Goal: Contribute content: Contribute content

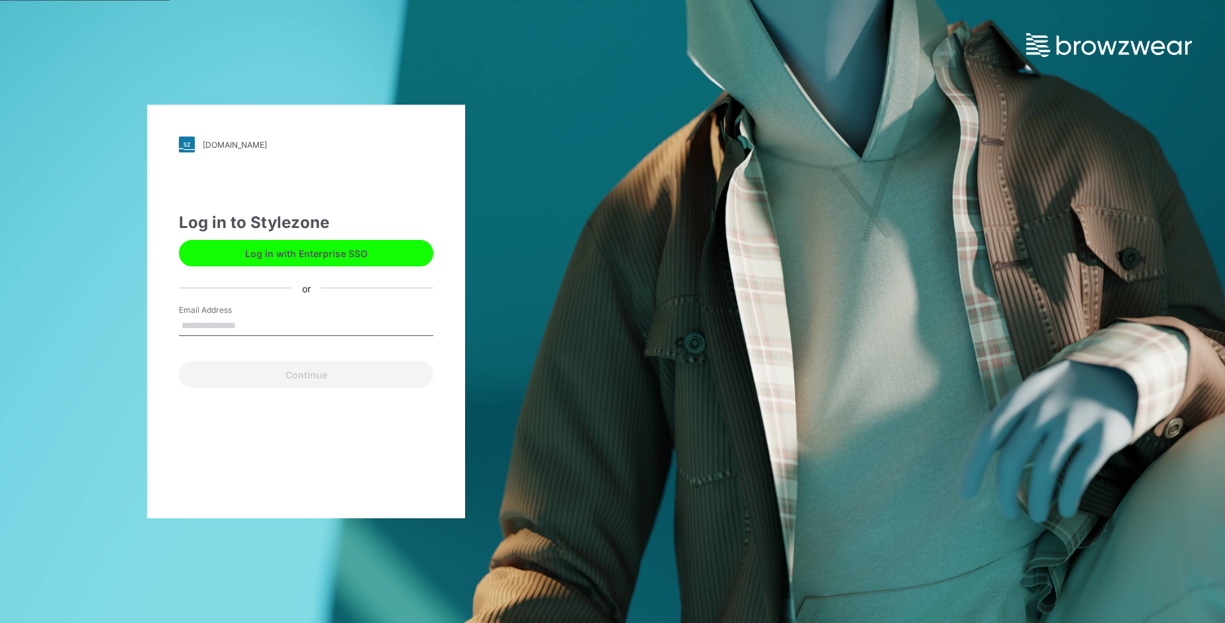
click at [213, 313] on label "Email Address" at bounding box center [225, 310] width 93 height 12
click at [213, 316] on input "Email Address" at bounding box center [306, 326] width 254 height 20
type input "**********"
click at [289, 378] on button "Continue" at bounding box center [306, 374] width 254 height 26
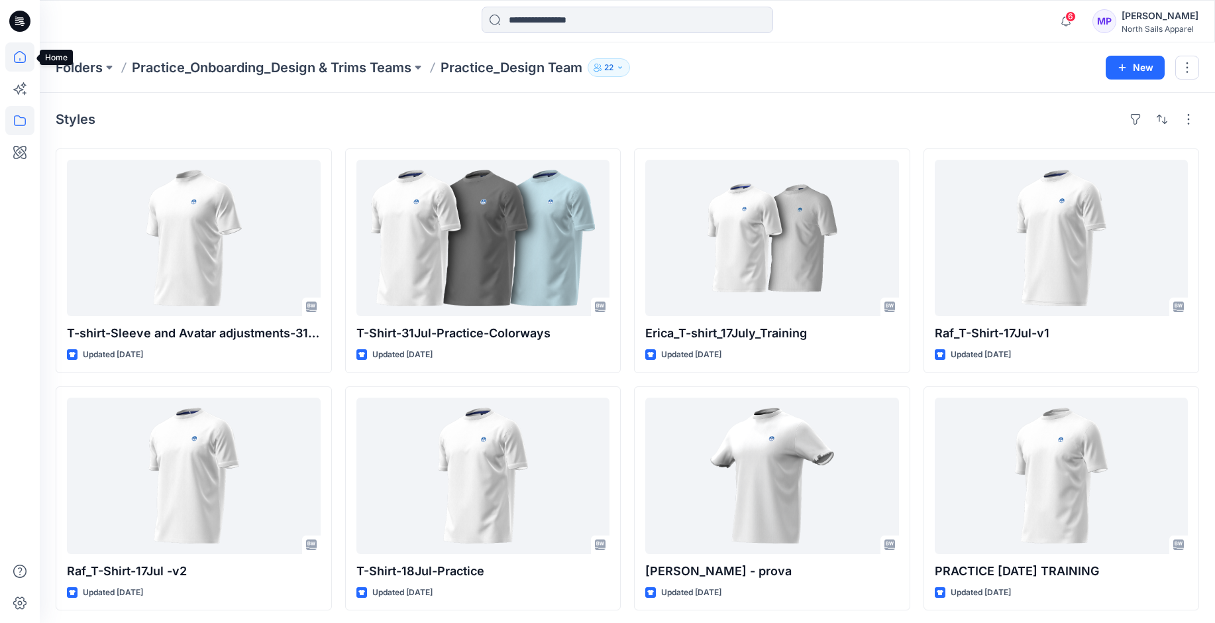
click at [18, 54] on icon at bounding box center [19, 56] width 29 height 29
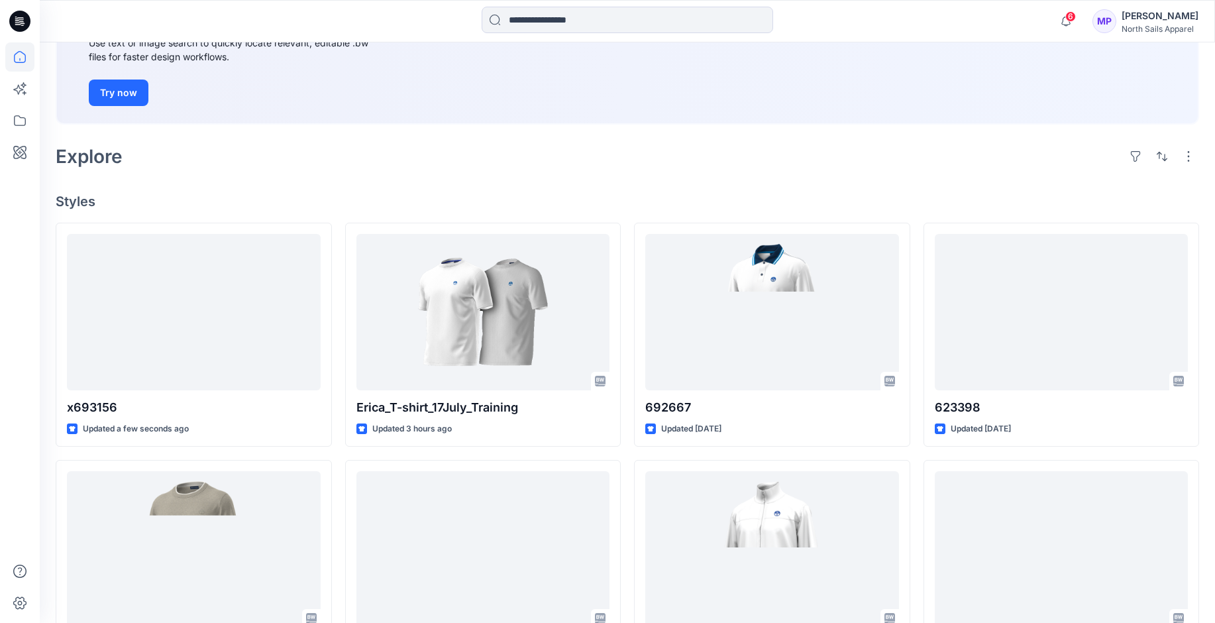
scroll to position [265, 0]
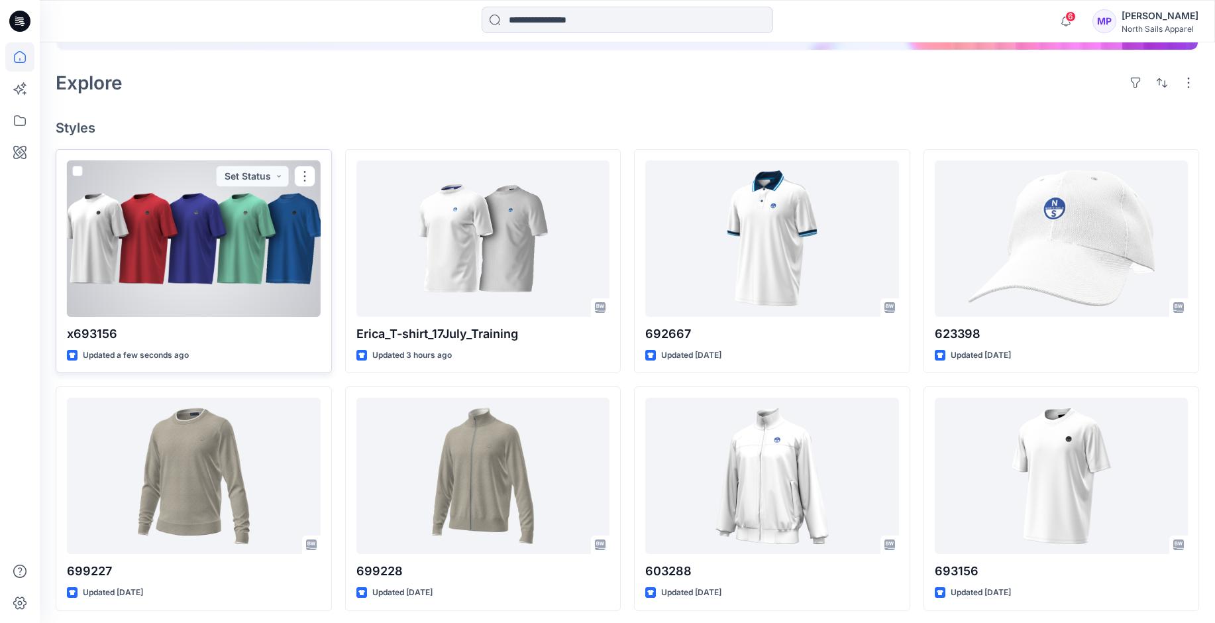
click at [195, 236] on div at bounding box center [194, 238] width 254 height 156
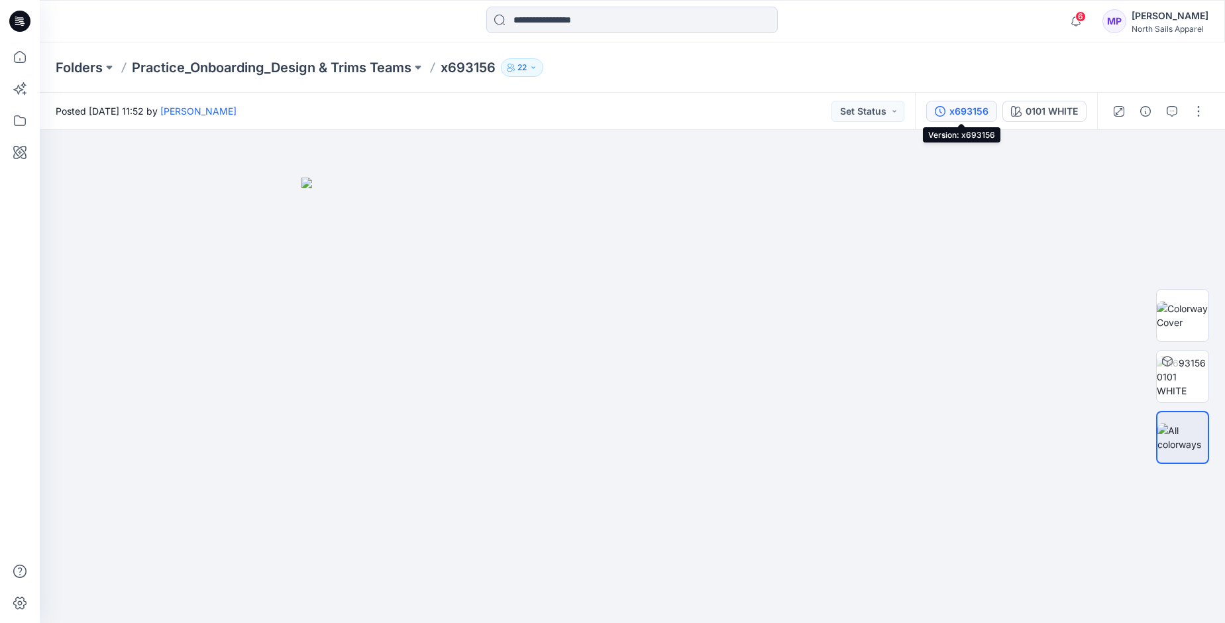
click at [971, 114] on div "x693156" at bounding box center [968, 111] width 39 height 15
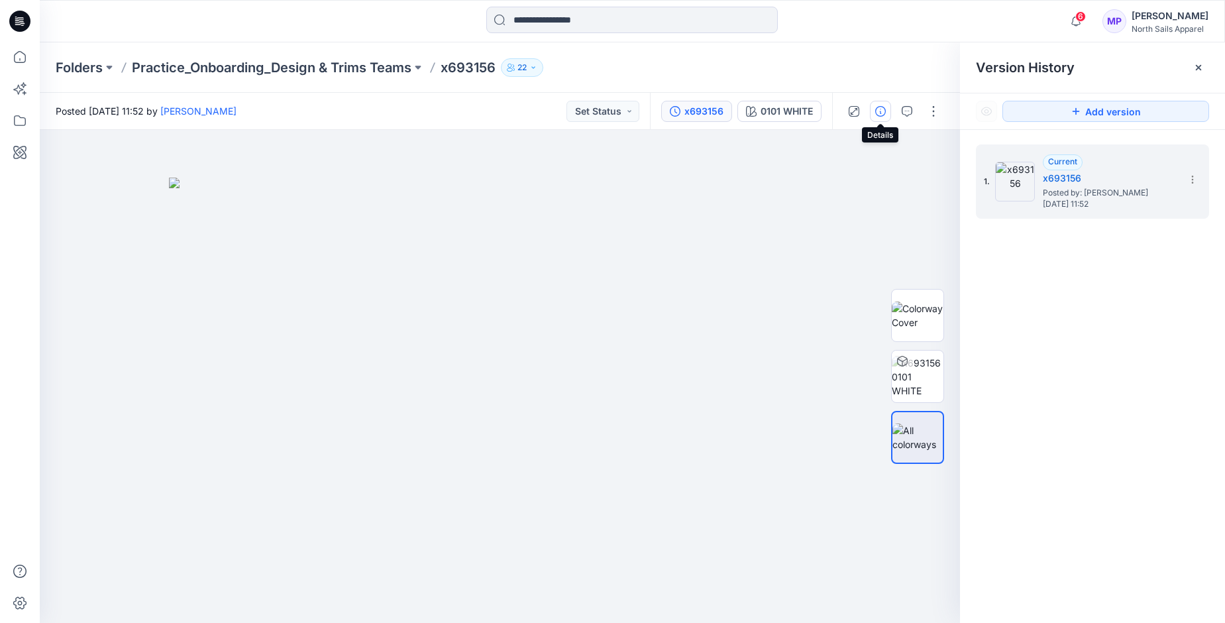
click at [882, 114] on icon "button" at bounding box center [880, 111] width 11 height 11
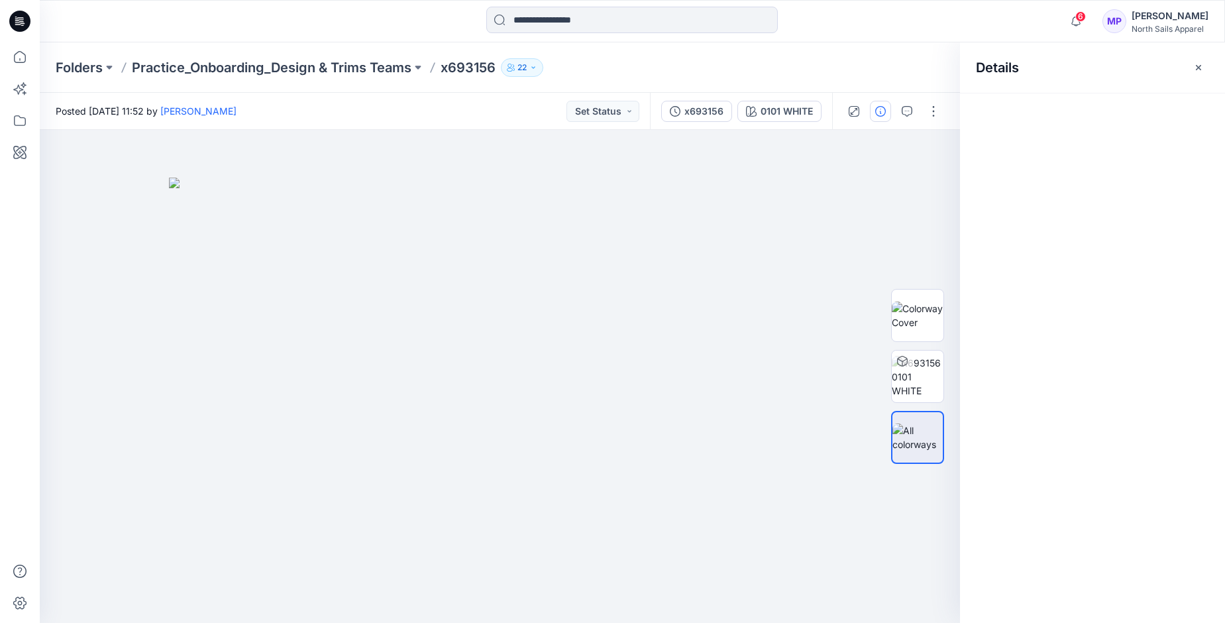
click at [882, 114] on icon "button" at bounding box center [880, 111] width 11 height 11
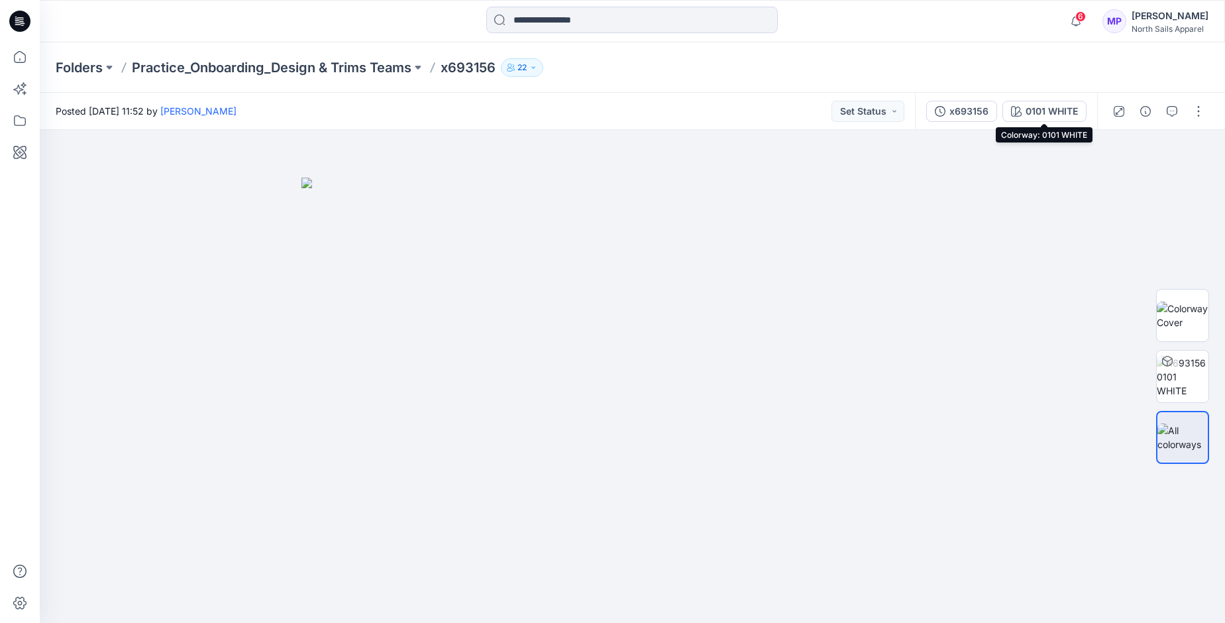
click at [1053, 109] on div "0101 WHITE" at bounding box center [1051, 111] width 52 height 15
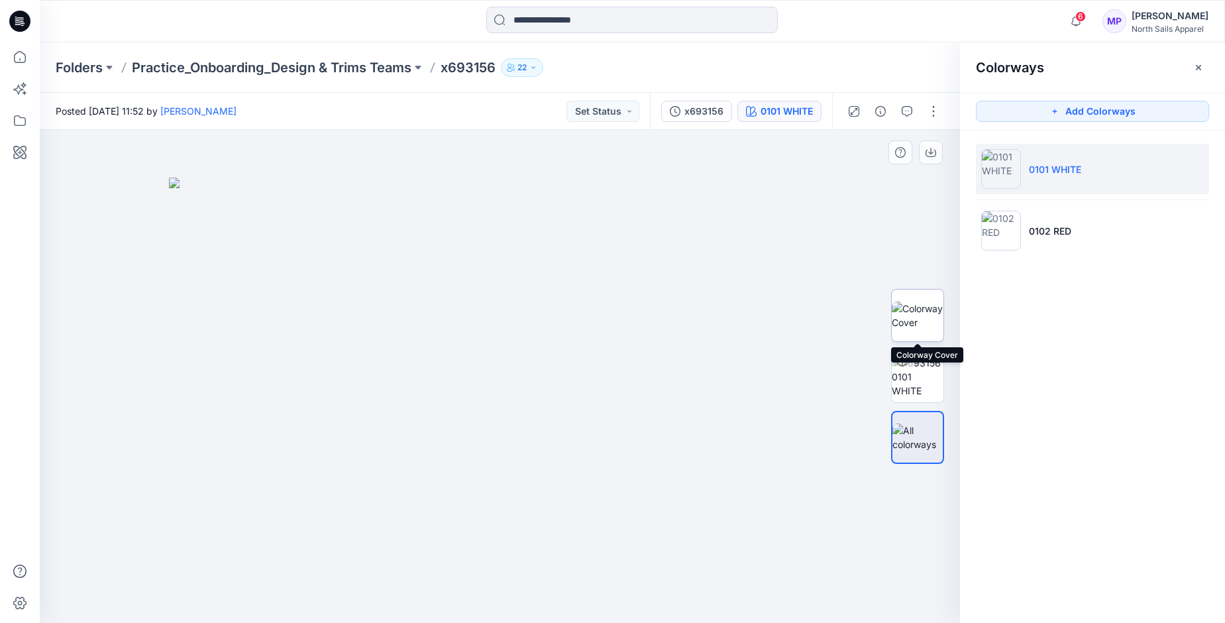
click at [923, 313] on img at bounding box center [918, 315] width 52 height 28
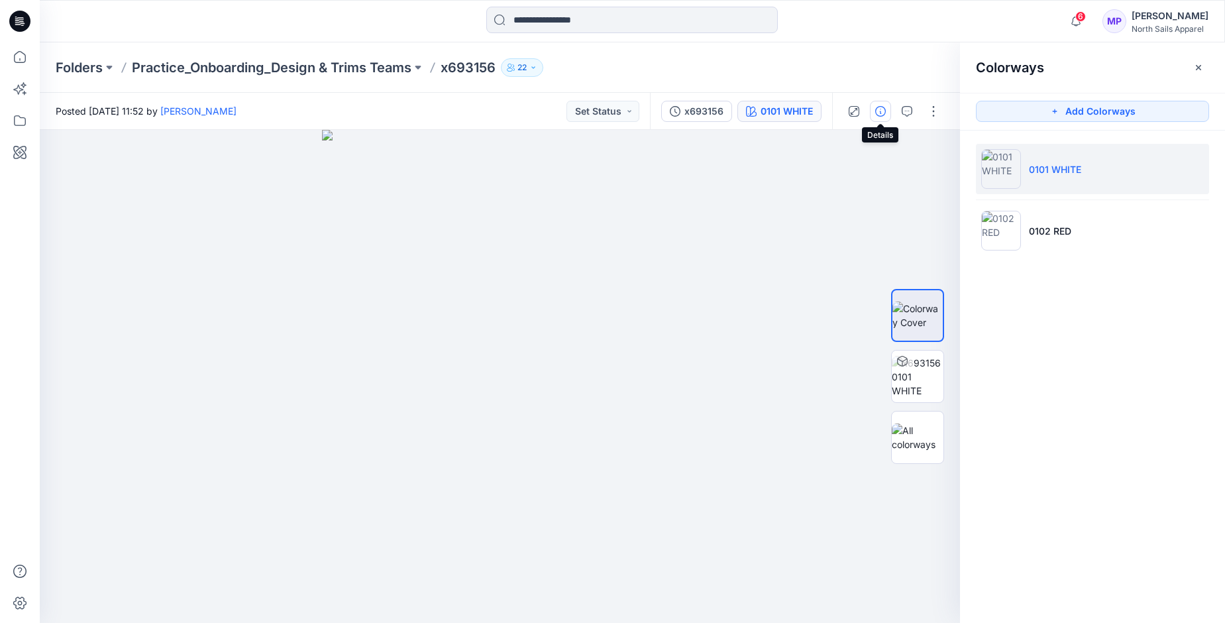
click at [878, 115] on icon "button" at bounding box center [880, 111] width 11 height 11
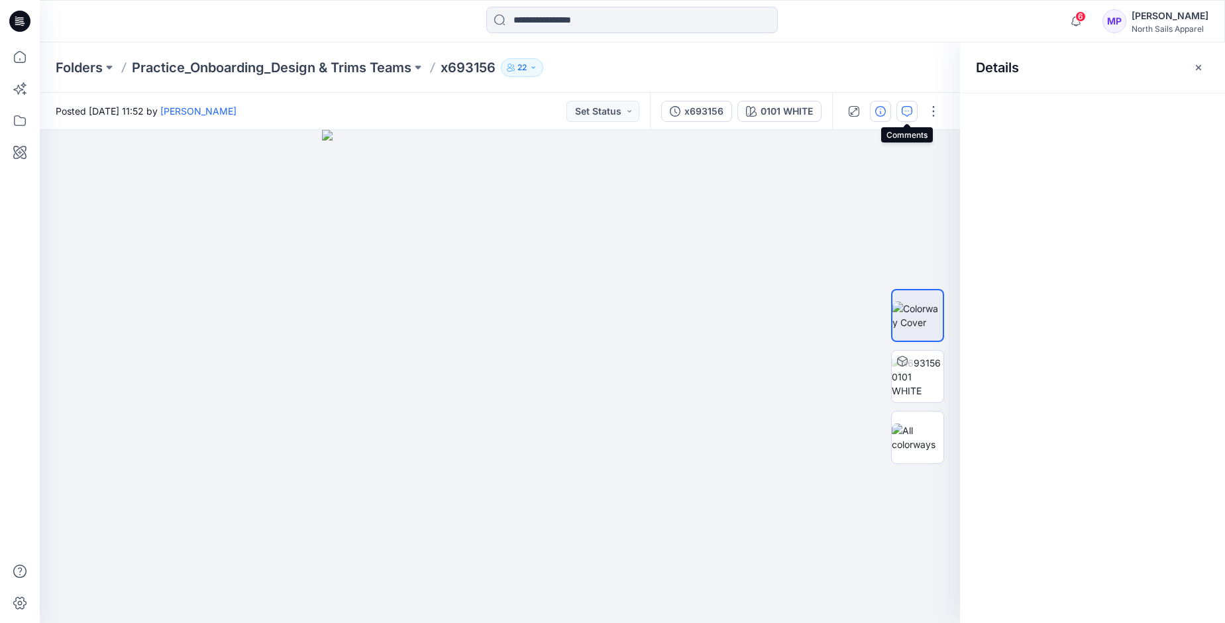
click at [907, 109] on icon "button" at bounding box center [907, 111] width 11 height 11
click at [935, 111] on button "button" at bounding box center [933, 111] width 21 height 21
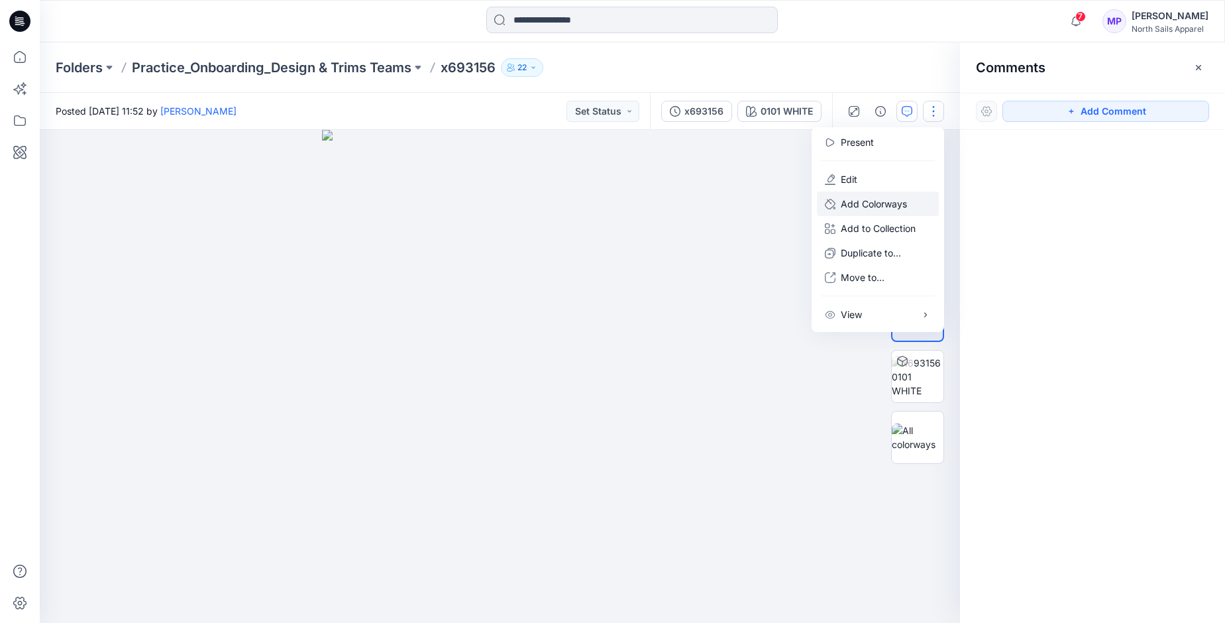
click at [886, 205] on p "Add Colorways" at bounding box center [874, 204] width 66 height 14
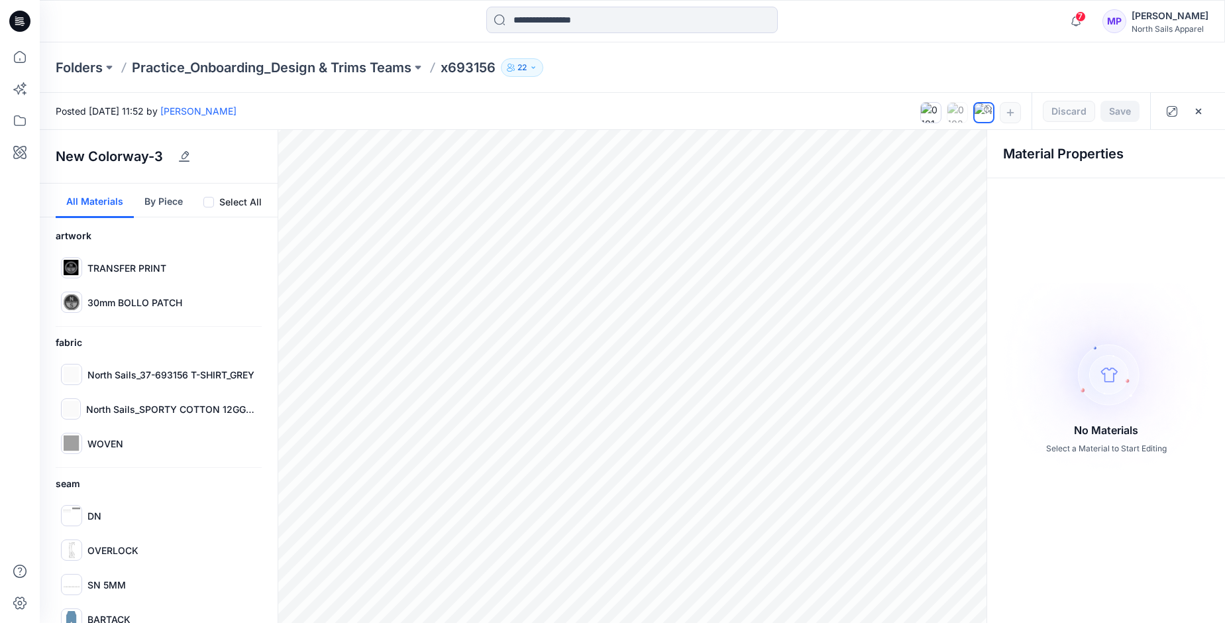
click at [93, 206] on button "All Materials" at bounding box center [95, 201] width 78 height 34
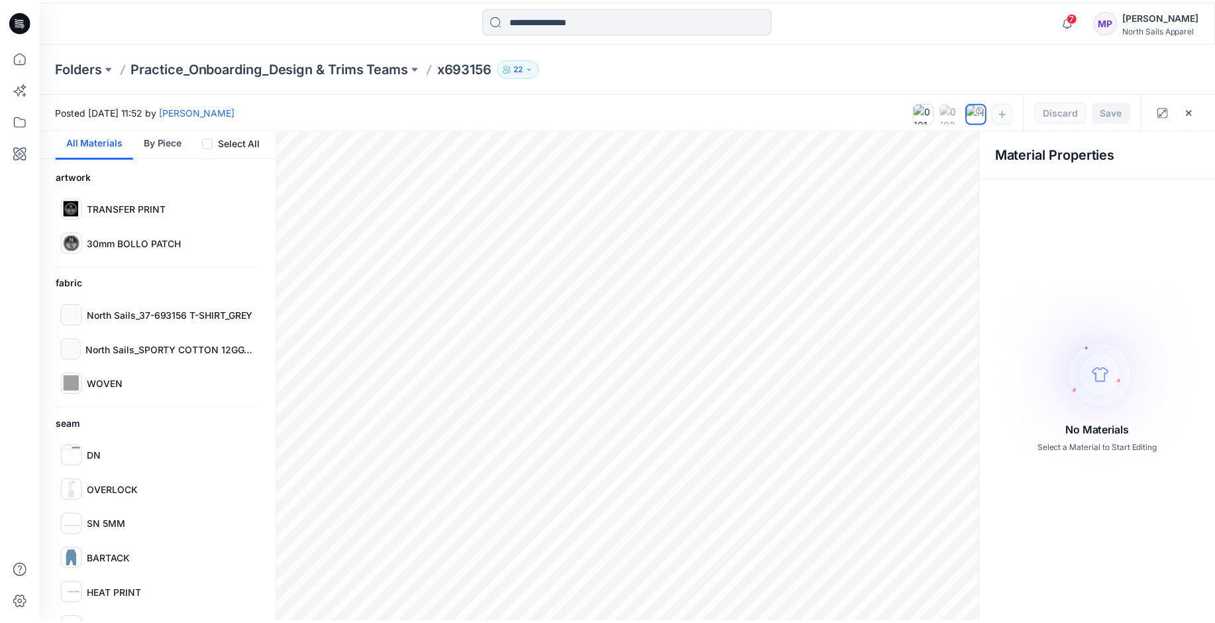
scroll to position [66, 0]
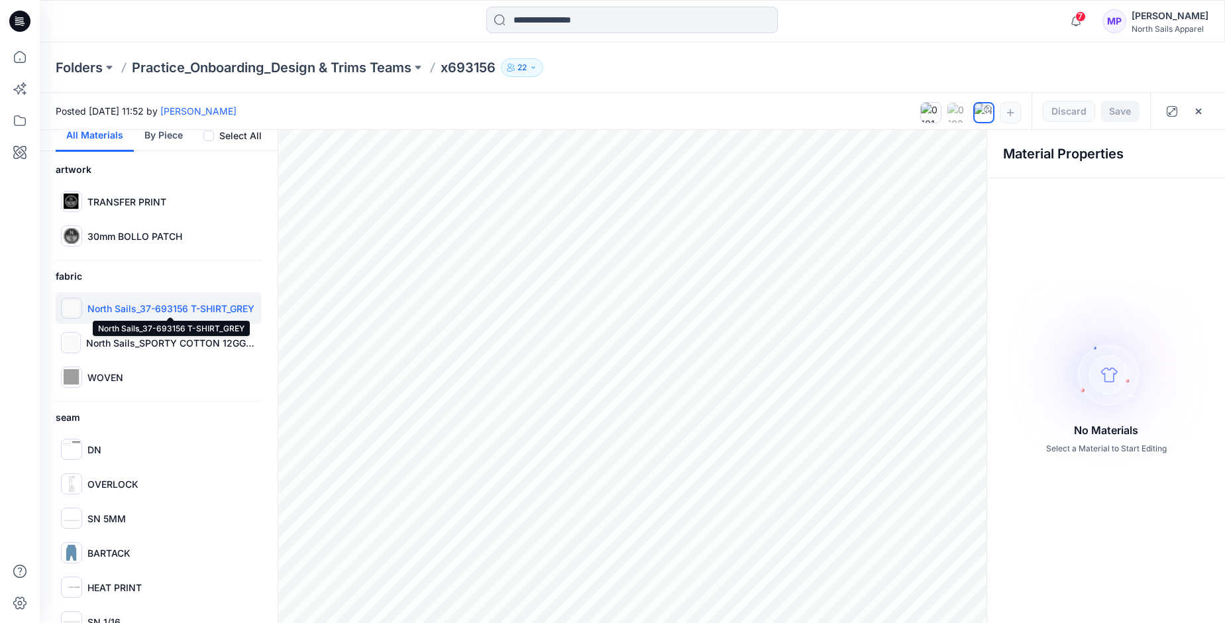
click at [128, 311] on p "North Sails_37-693156 T-SHIRT_GREY" at bounding box center [170, 308] width 167 height 14
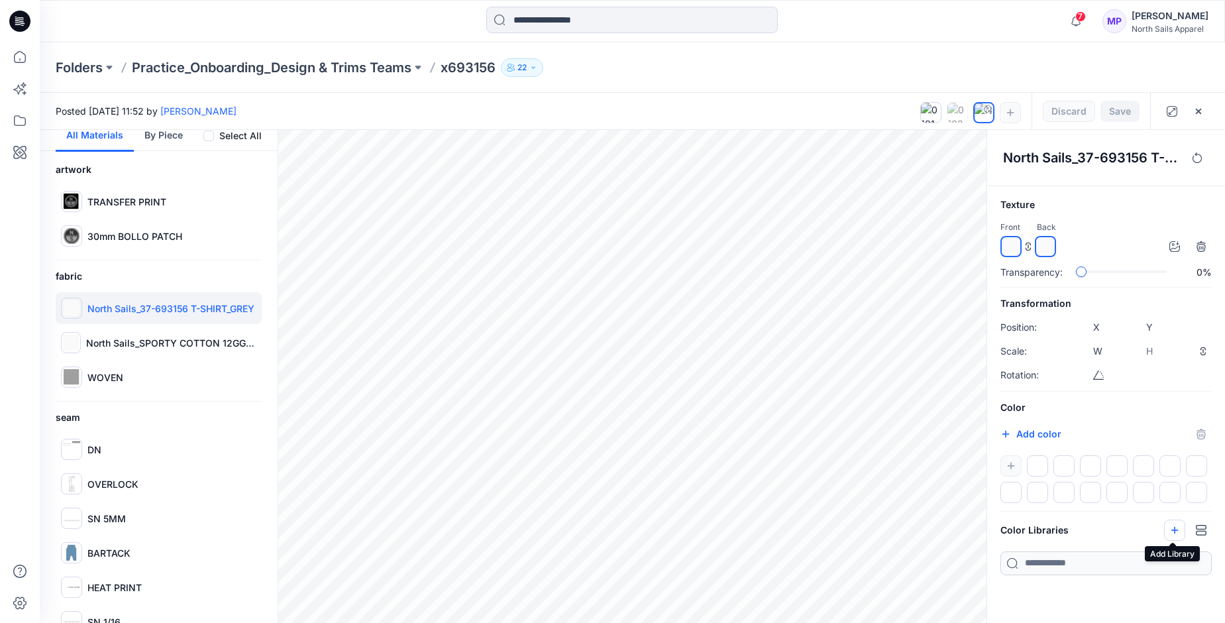
click at [1171, 530] on icon "button" at bounding box center [1174, 529] width 7 height 7
click at [1010, 436] on icon "button" at bounding box center [1005, 434] width 11 height 11
type input "*******"
click at [1129, 424] on div "#62a0d0 *******" at bounding box center [1105, 433] width 211 height 21
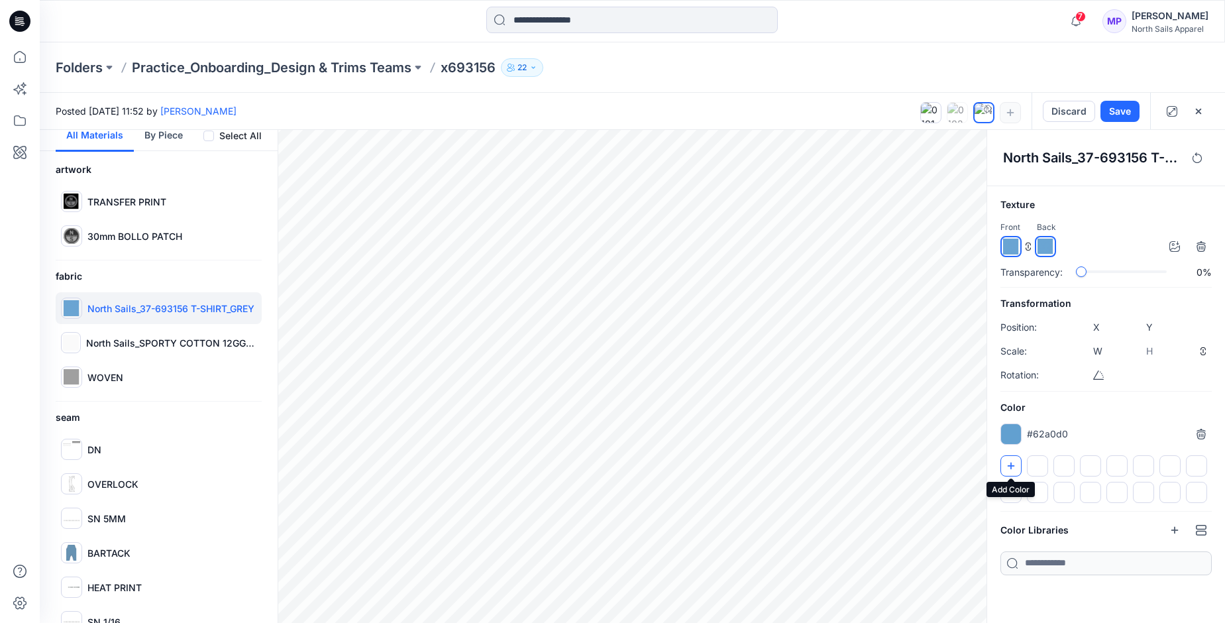
click at [1006, 463] on icon "button" at bounding box center [1011, 465] width 11 height 11
click at [79, 339] on div at bounding box center [71, 342] width 20 height 21
type input "****"
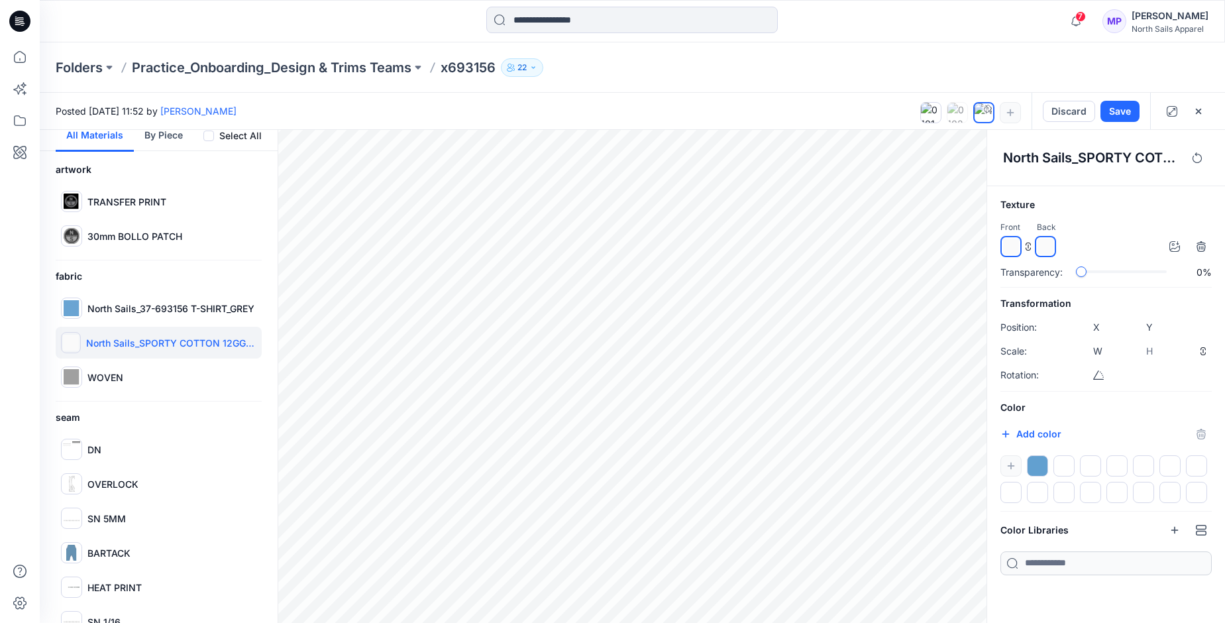
click at [1037, 465] on div at bounding box center [1037, 465] width 21 height 21
click at [1119, 105] on button "Save" at bounding box center [1119, 111] width 39 height 21
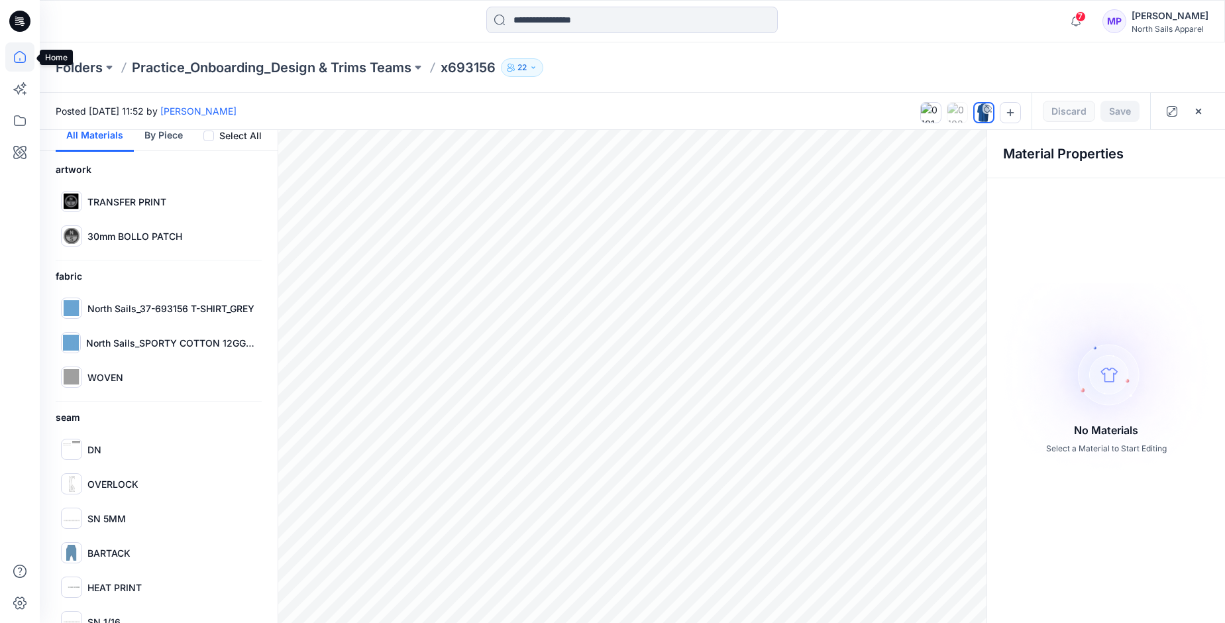
click at [21, 58] on icon at bounding box center [19, 56] width 29 height 29
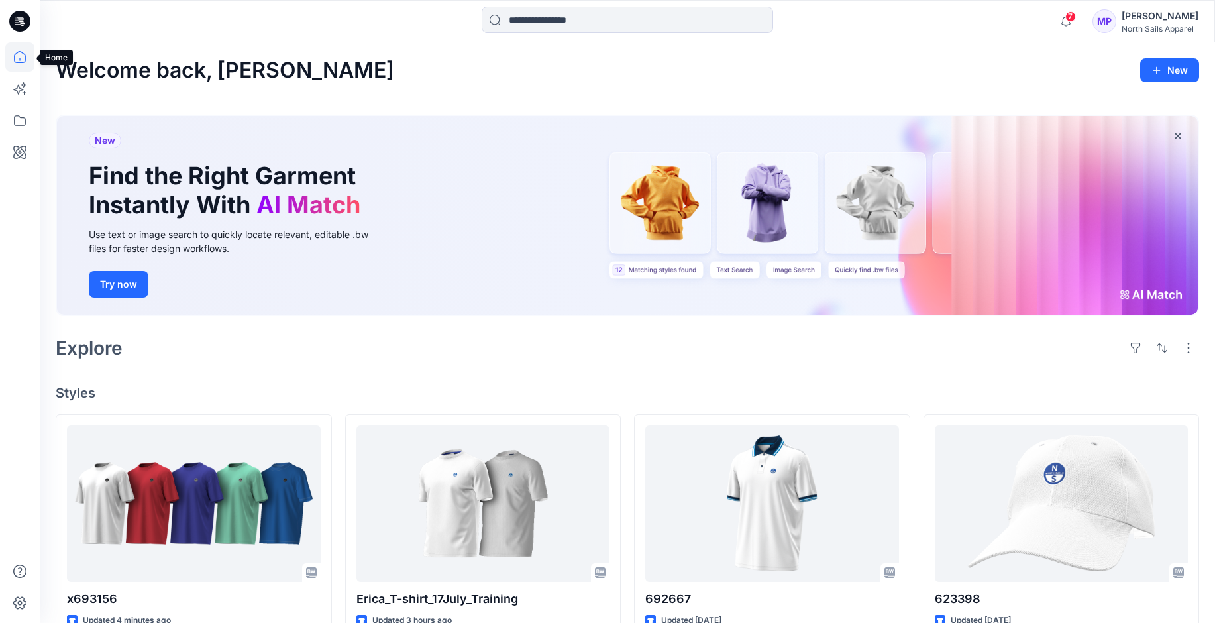
click at [22, 58] on icon at bounding box center [19, 56] width 29 height 29
